Goal: Transaction & Acquisition: Purchase product/service

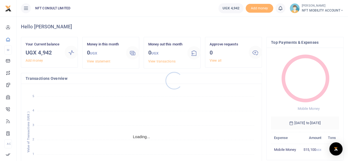
scroll to position [4, 4]
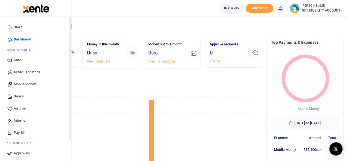
click at [32, 85] on span "Mobile Money" at bounding box center [25, 83] width 22 height 5
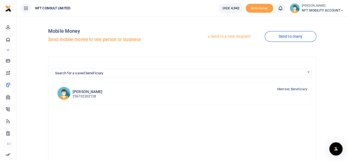
click at [215, 34] on link "Send to a new recipient" at bounding box center [228, 37] width 72 height 10
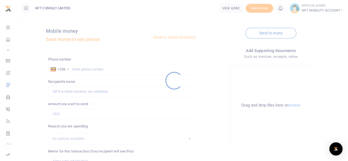
click at [99, 66] on div at bounding box center [174, 80] width 348 height 161
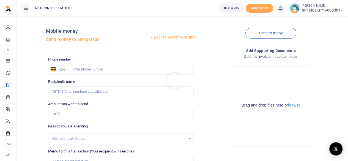
click at [99, 70] on div at bounding box center [174, 80] width 348 height 161
click at [101, 68] on input "text" at bounding box center [120, 69] width 145 height 10
type input "775887837"
type input "Ayub Kawubya"
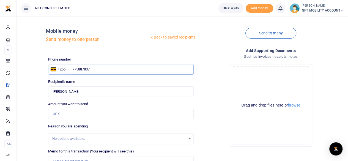
type input "775887837"
